Goal: Navigation & Orientation: Find specific page/section

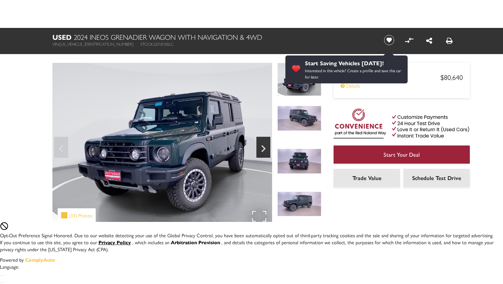
click at [77, 215] on div "(33) Photos" at bounding box center [77, 215] width 38 height 14
